Goal: Information Seeking & Learning: Find specific fact

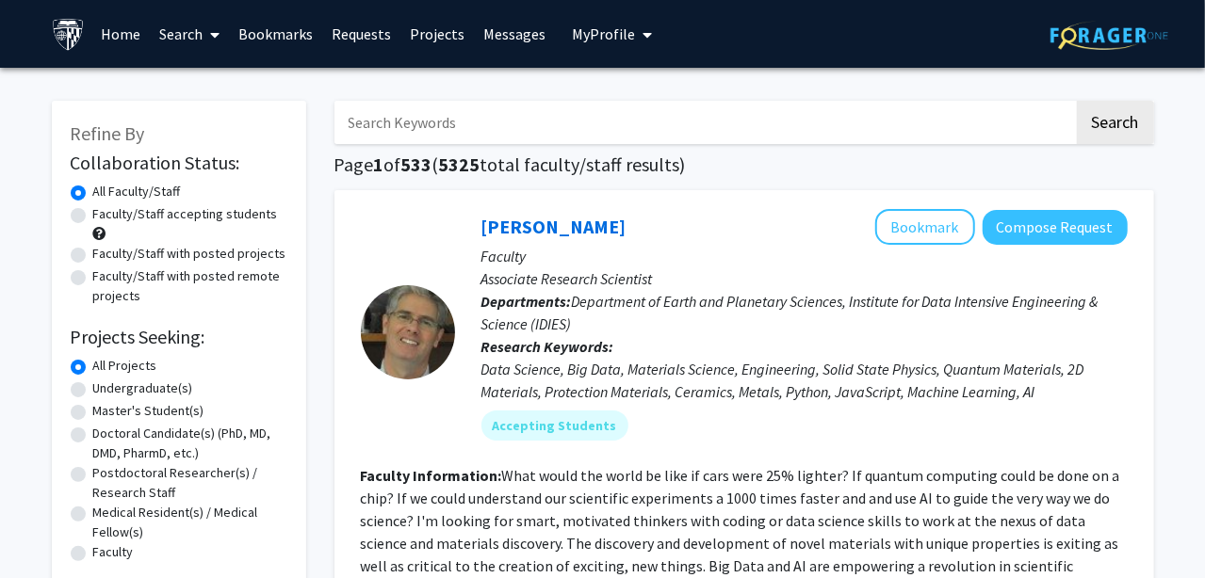
click at [740, 110] on input "Search Keywords" at bounding box center [703, 122] width 739 height 43
click at [1077, 101] on button "Search" at bounding box center [1115, 122] width 77 height 43
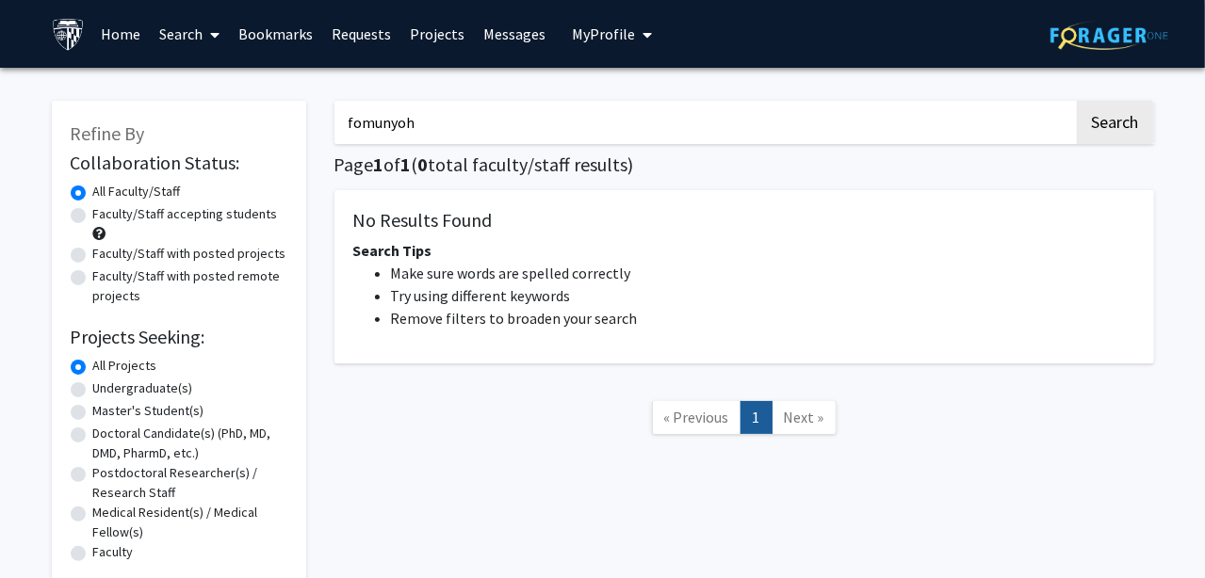
click at [1077, 101] on button "Search" at bounding box center [1115, 122] width 77 height 43
type input "f"
type input "[PERSON_NAME]"
click at [1077, 101] on button "Search" at bounding box center [1115, 122] width 77 height 43
